Goal: Find specific page/section: Find specific page/section

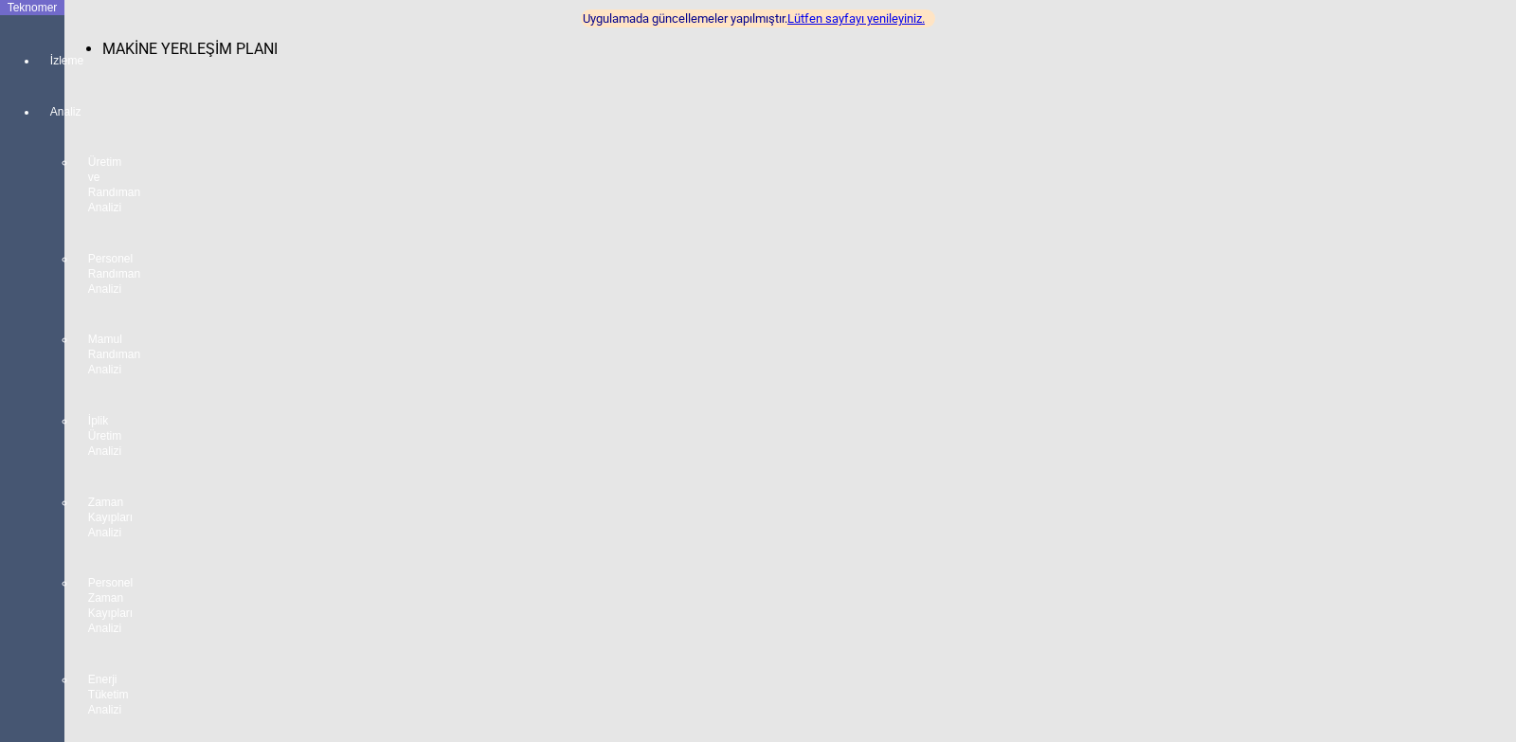
click at [38, 78] on div at bounding box center [51, 78] width 27 height 0
click at [106, 40] on span "MAKİNE YERLEŞİM PLANI" at bounding box center [189, 49] width 175 height 18
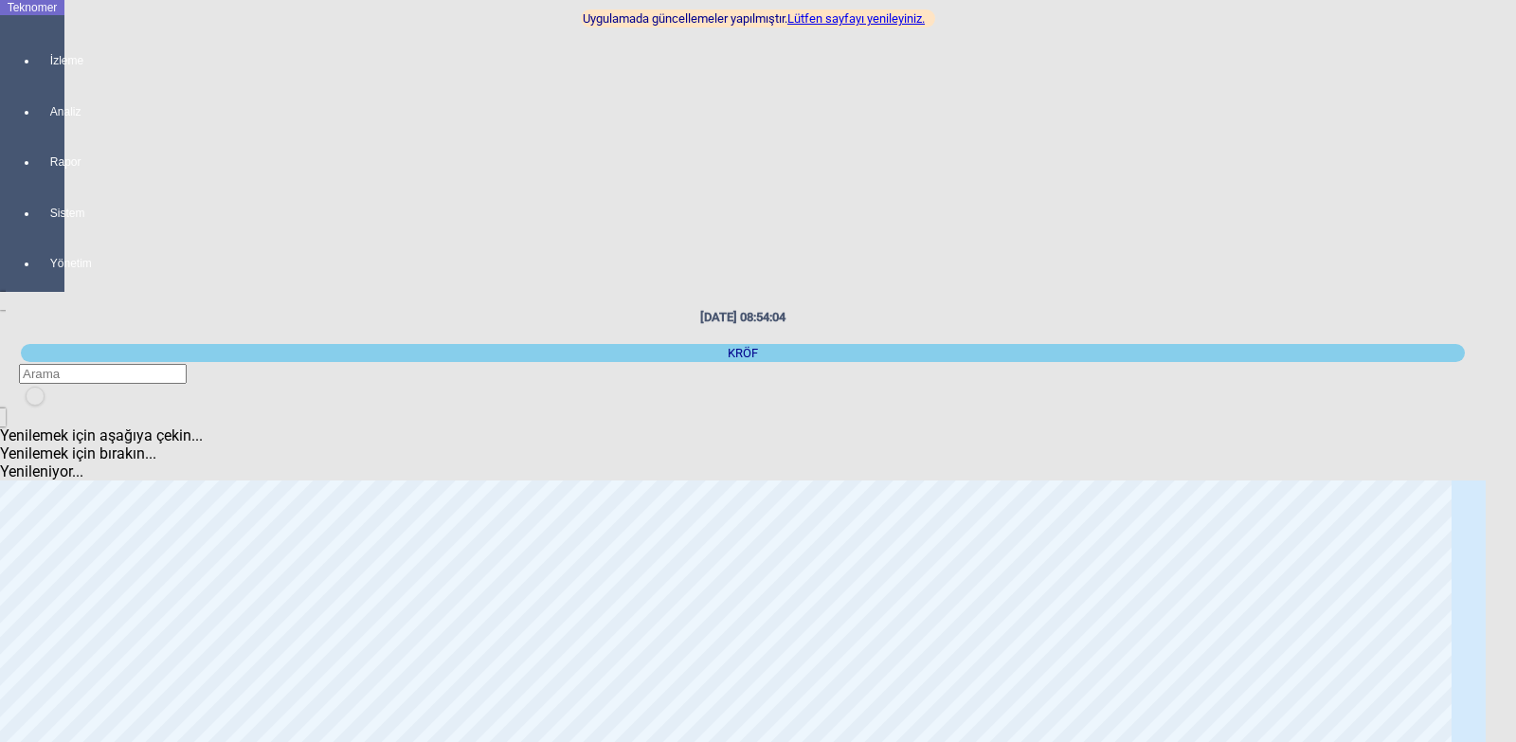
click at [891, 14] on link "Lütfen sayfayı yenileyiniz." at bounding box center [855, 18] width 137 height 14
